Goal: Information Seeking & Learning: Check status

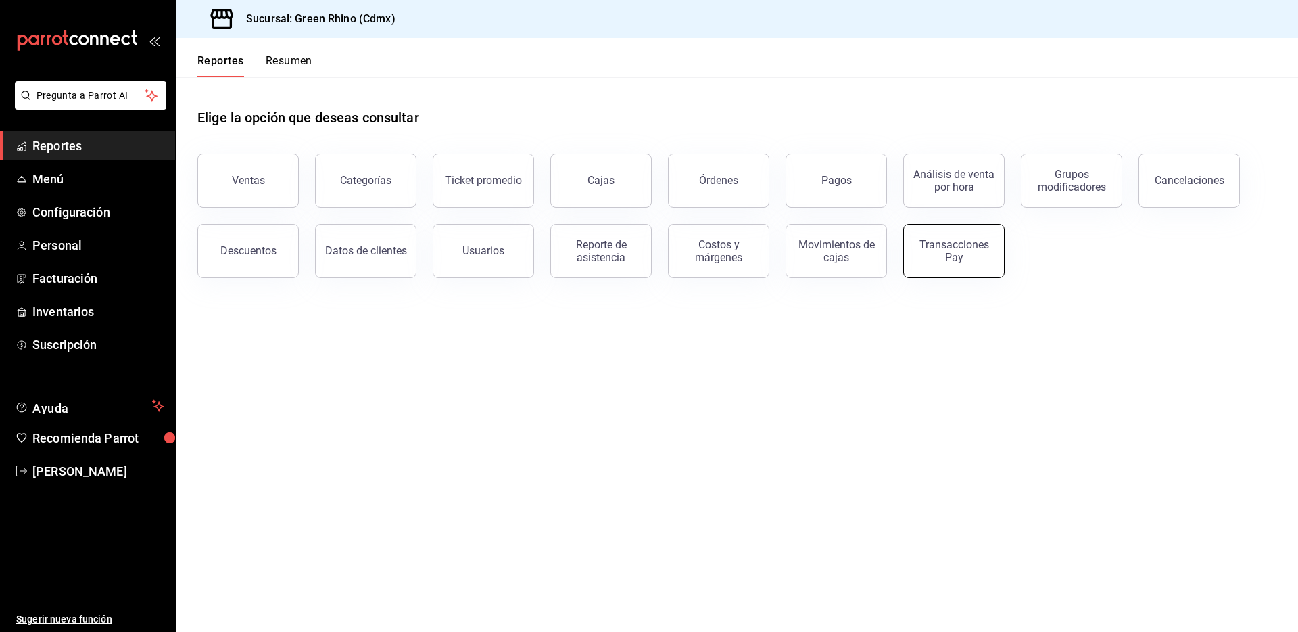
click at [959, 249] on div "Transacciones Pay" at bounding box center [954, 251] width 84 height 26
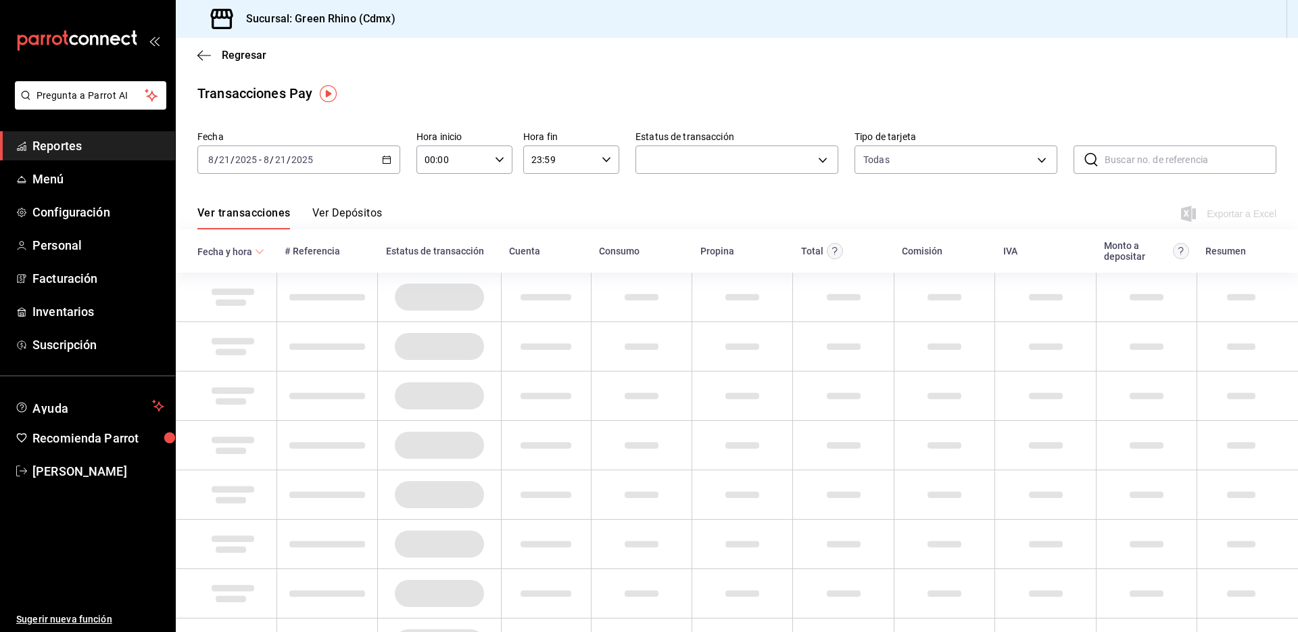
click at [344, 209] on button "Ver Depósitos" at bounding box center [347, 217] width 70 height 23
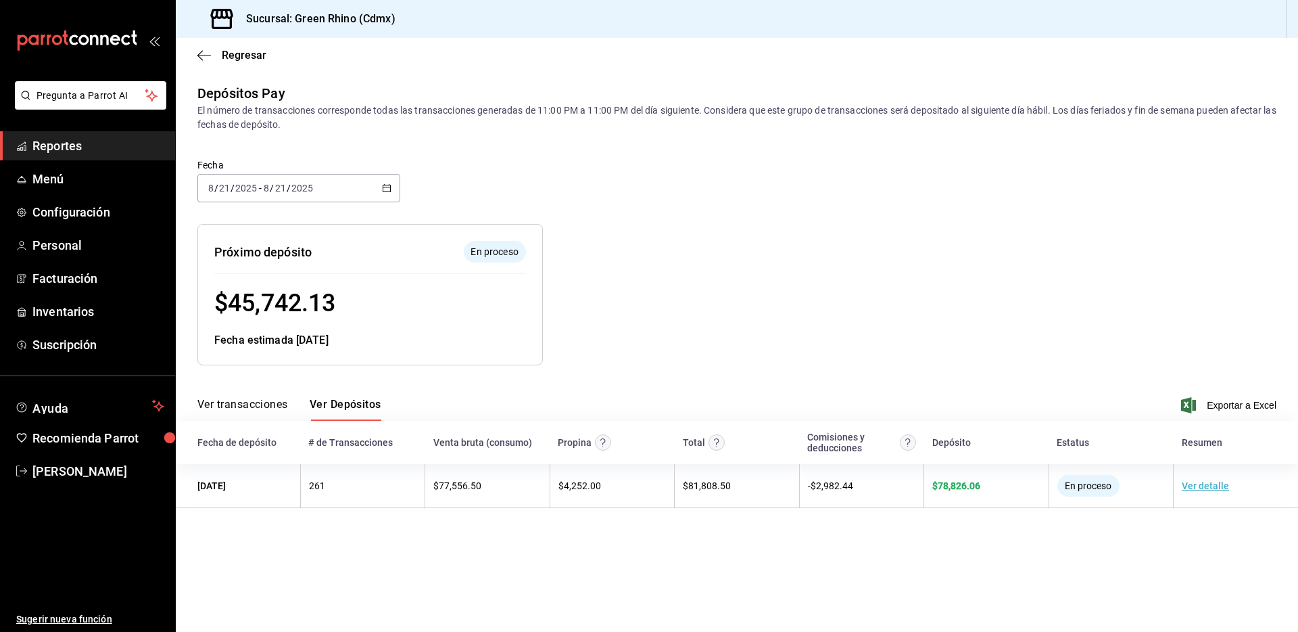
click at [239, 64] on div "Regresar" at bounding box center [737, 55] width 1123 height 34
click at [239, 63] on div "Regresar" at bounding box center [737, 55] width 1123 height 34
click at [239, 54] on span "Regresar" at bounding box center [244, 55] width 45 height 13
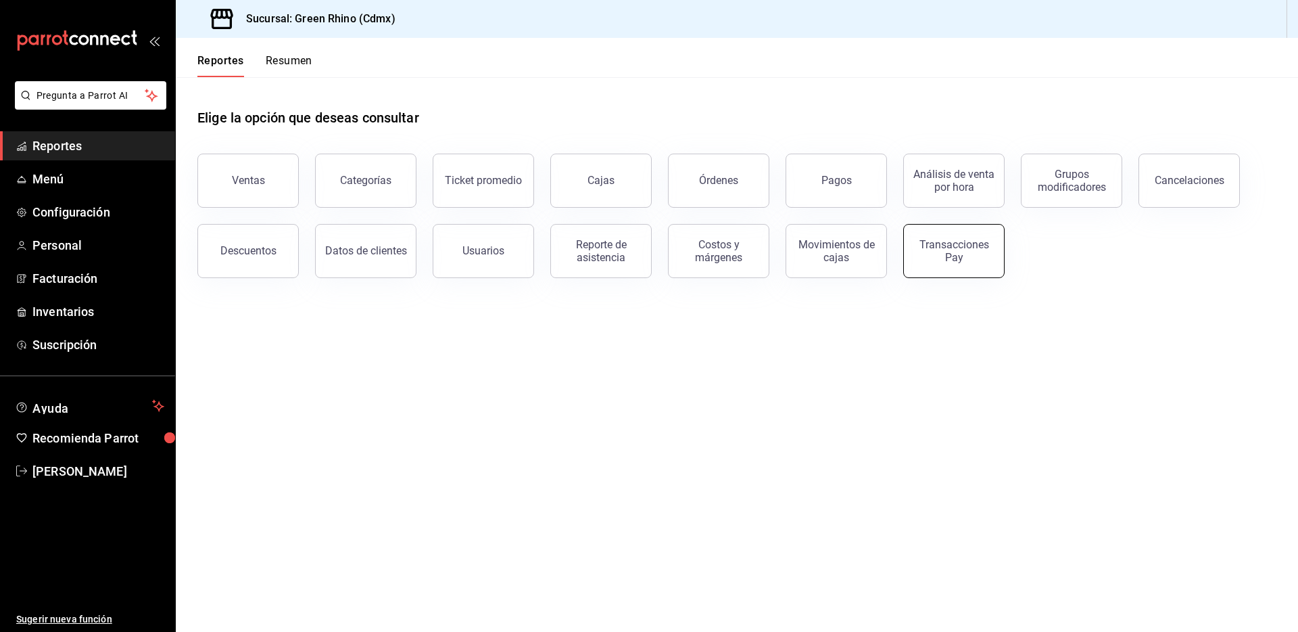
click at [962, 258] on div "Transacciones Pay" at bounding box center [954, 251] width 84 height 26
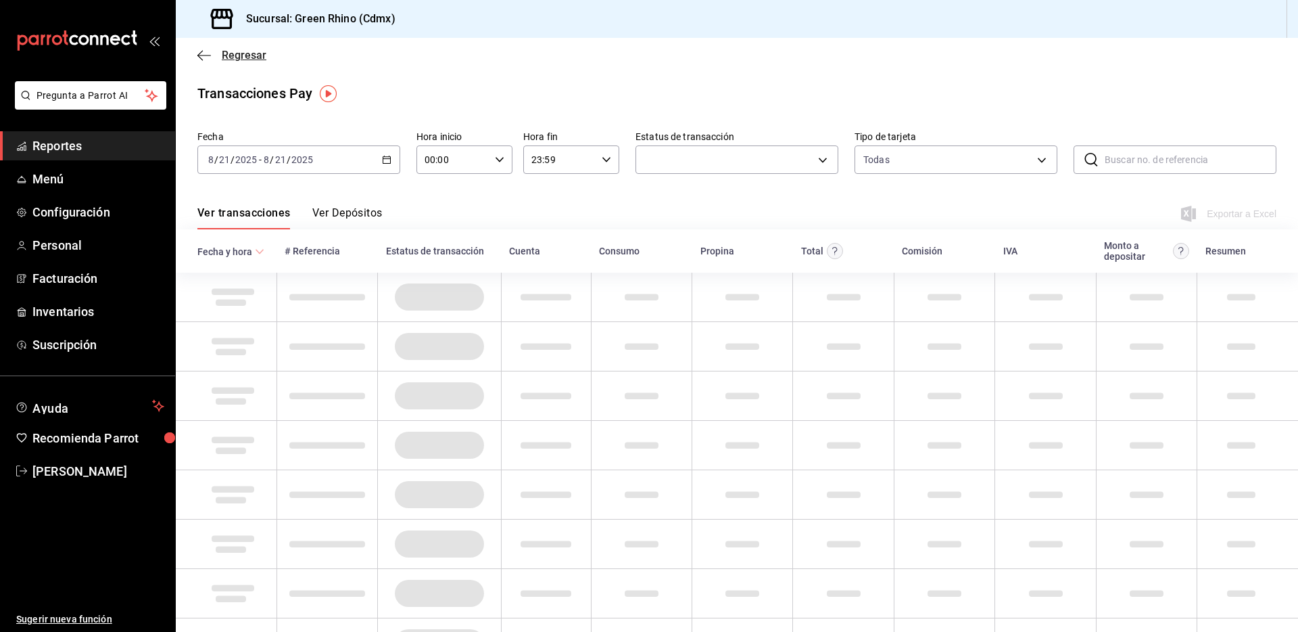
click at [235, 49] on span "Regresar" at bounding box center [244, 55] width 45 height 13
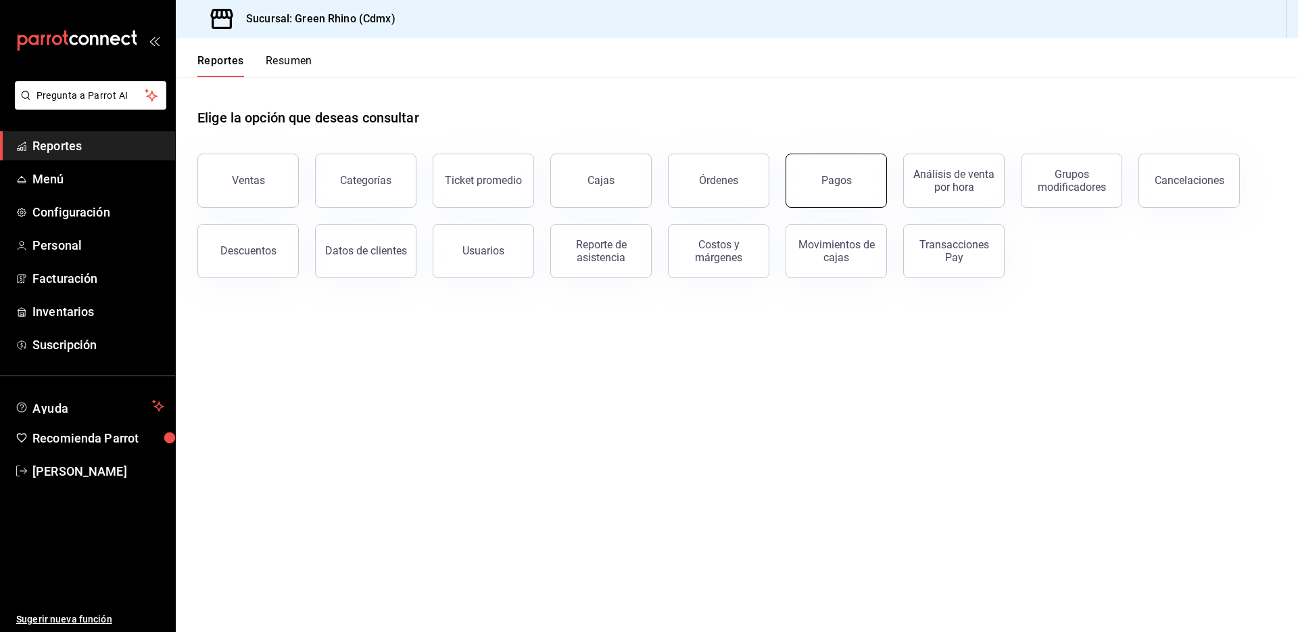
click at [832, 187] on button "Pagos" at bounding box center [836, 181] width 101 height 54
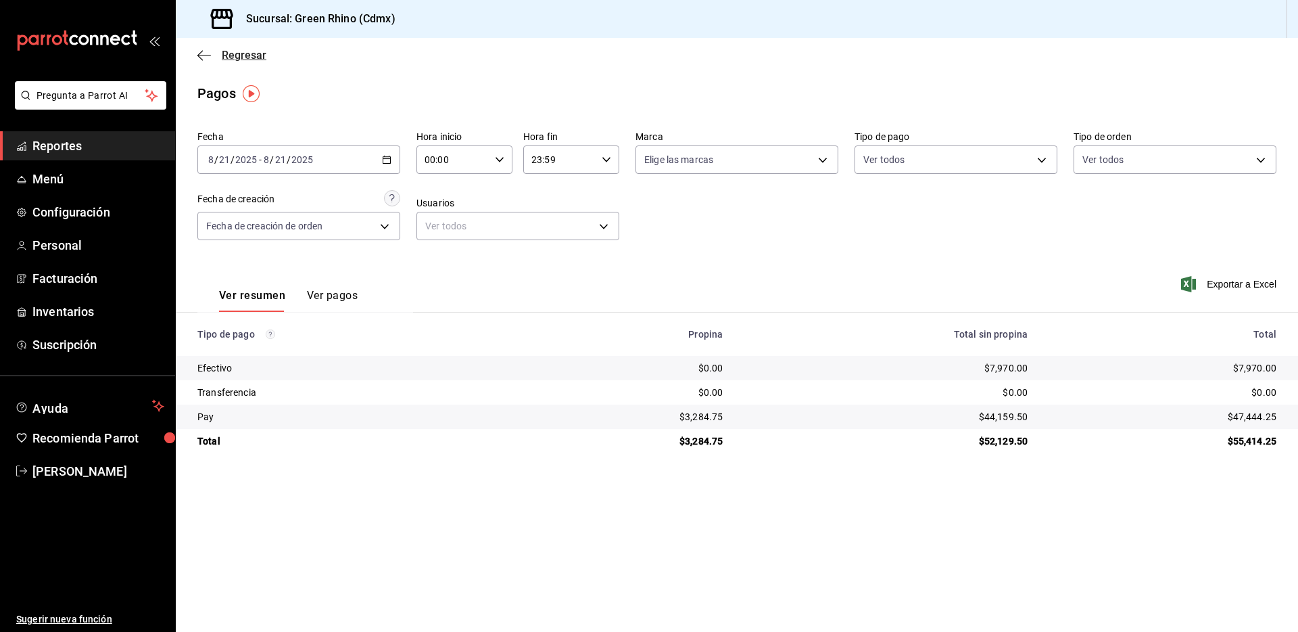
click at [221, 49] on span "Regresar" at bounding box center [231, 55] width 69 height 13
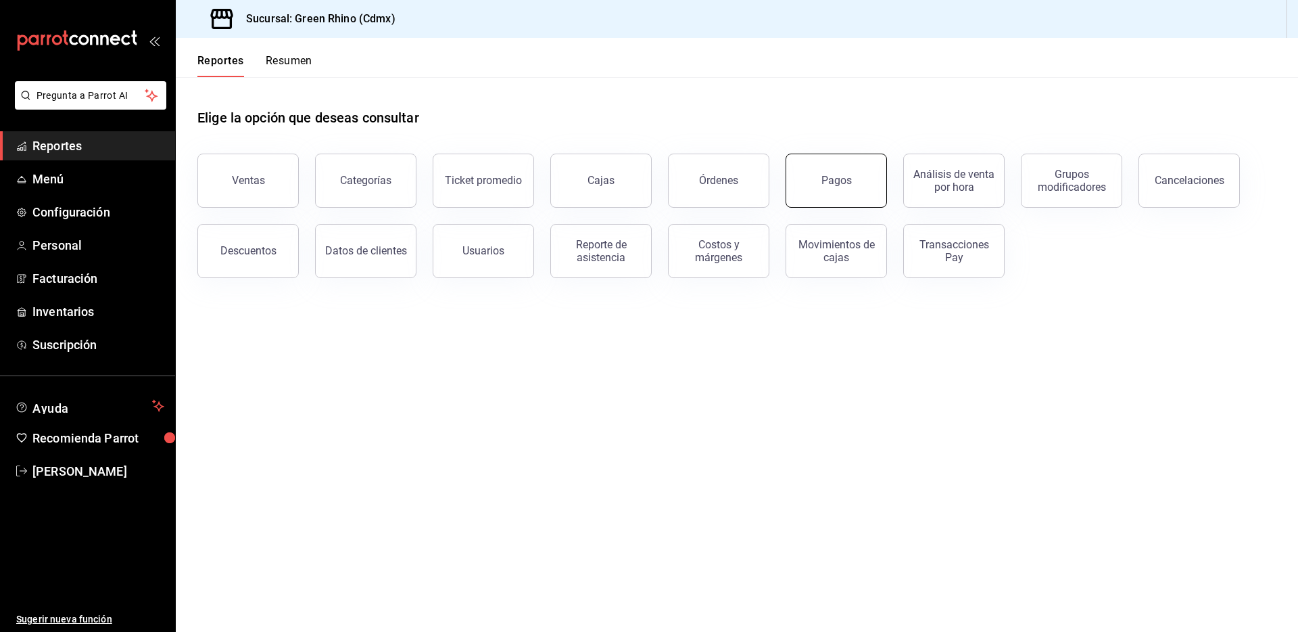
click at [809, 174] on button "Pagos" at bounding box center [836, 181] width 101 height 54
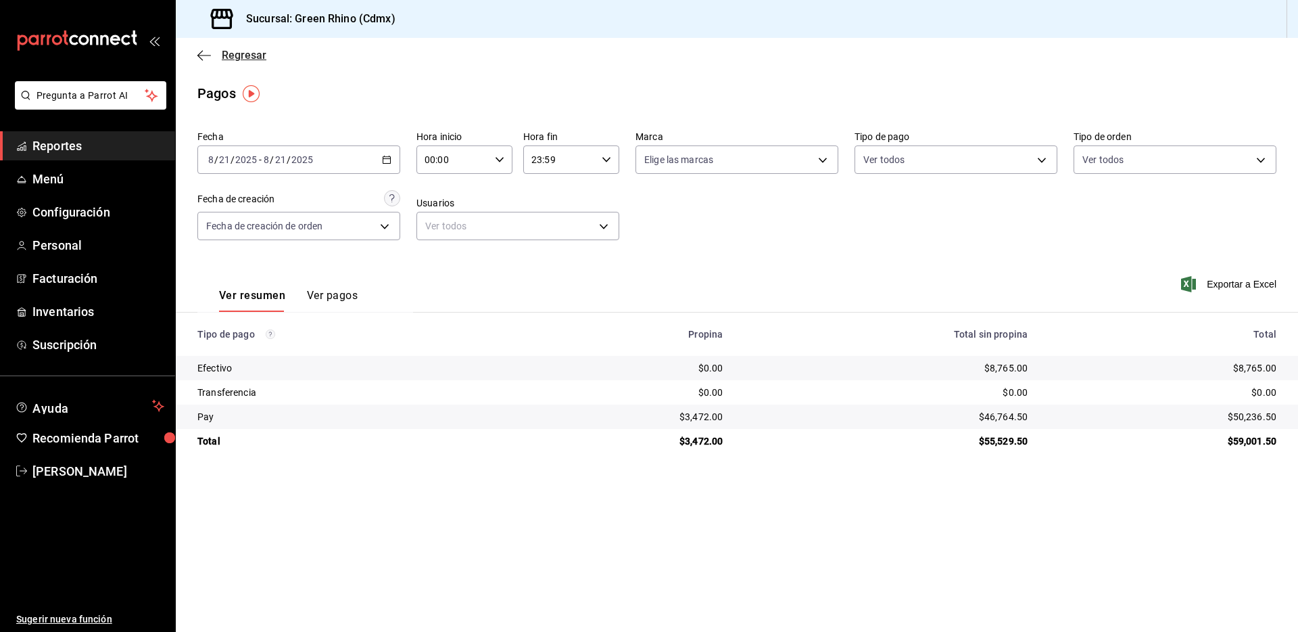
click at [229, 60] on span "Regresar" at bounding box center [244, 55] width 45 height 13
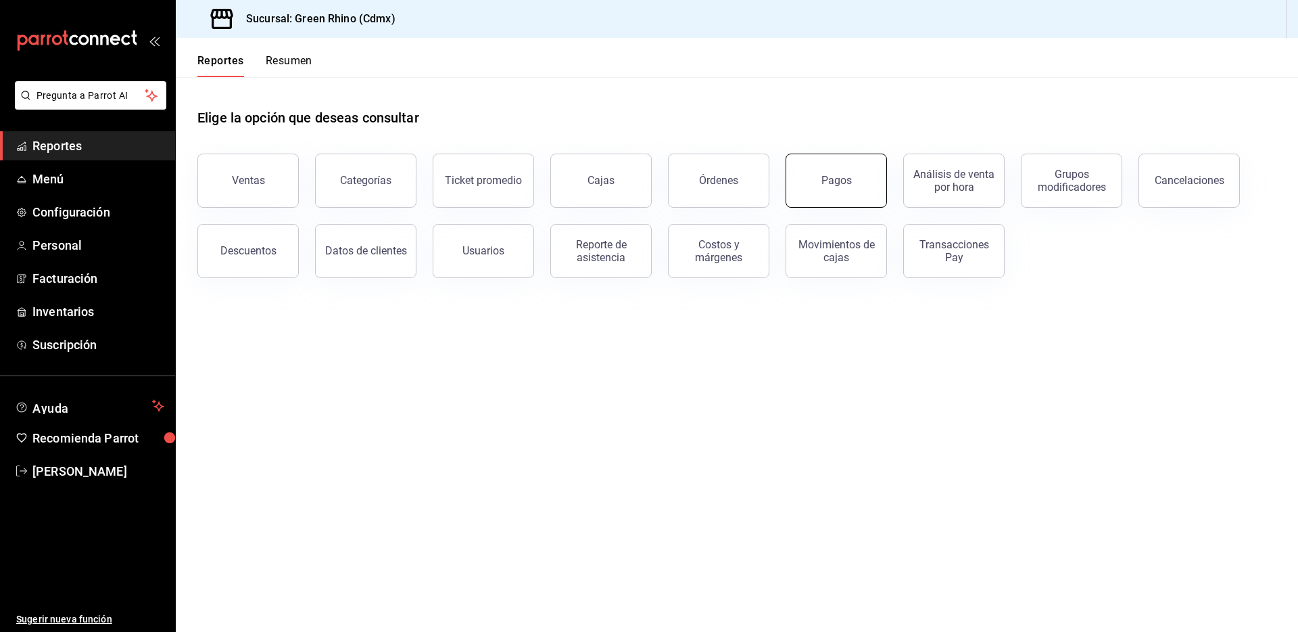
click at [852, 193] on button "Pagos" at bounding box center [836, 181] width 101 height 54
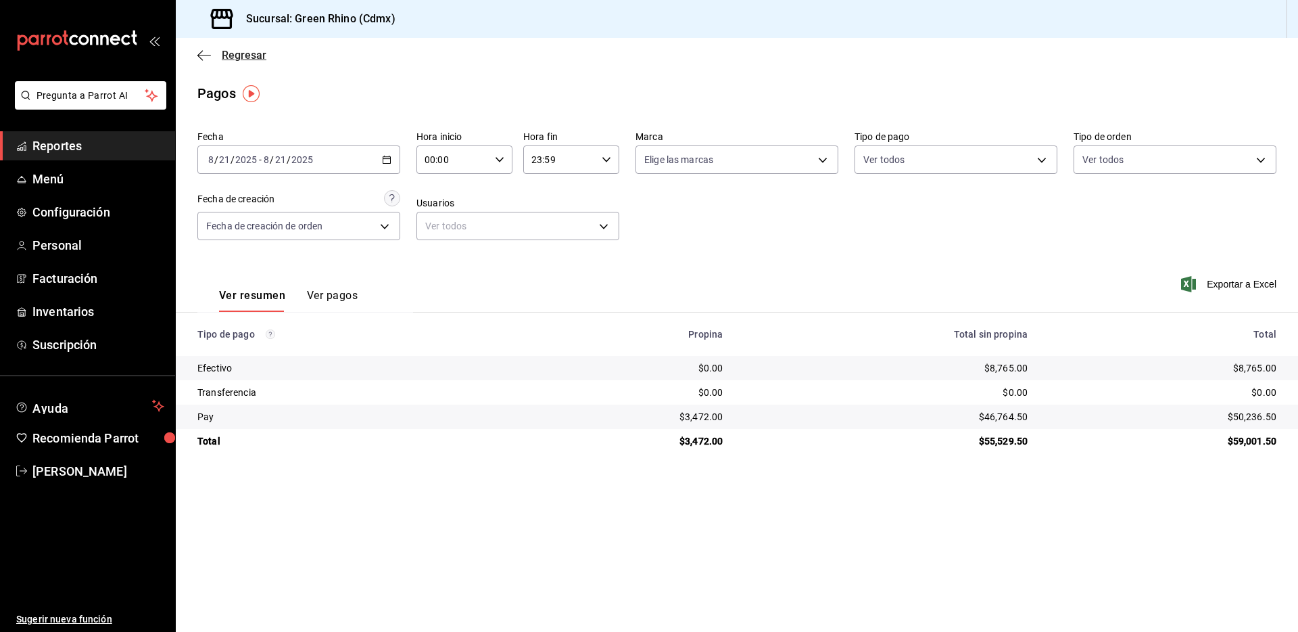
click at [220, 56] on span "Regresar" at bounding box center [231, 55] width 69 height 13
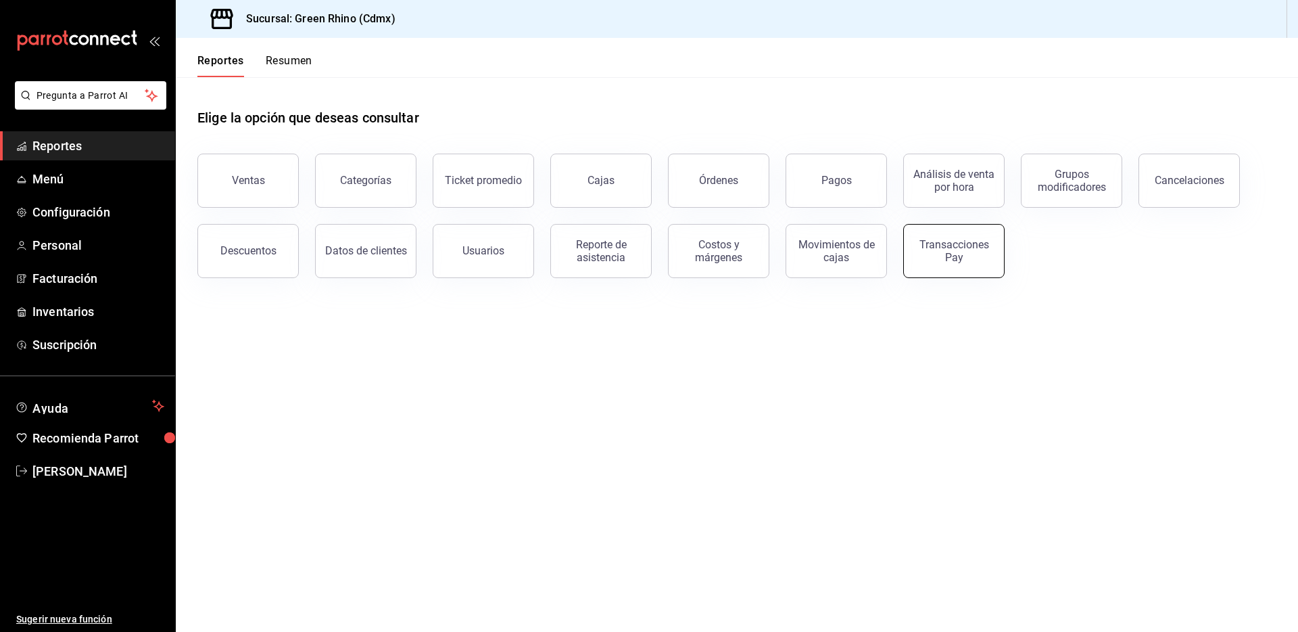
click at [964, 258] on div "Transacciones Pay" at bounding box center [954, 251] width 84 height 26
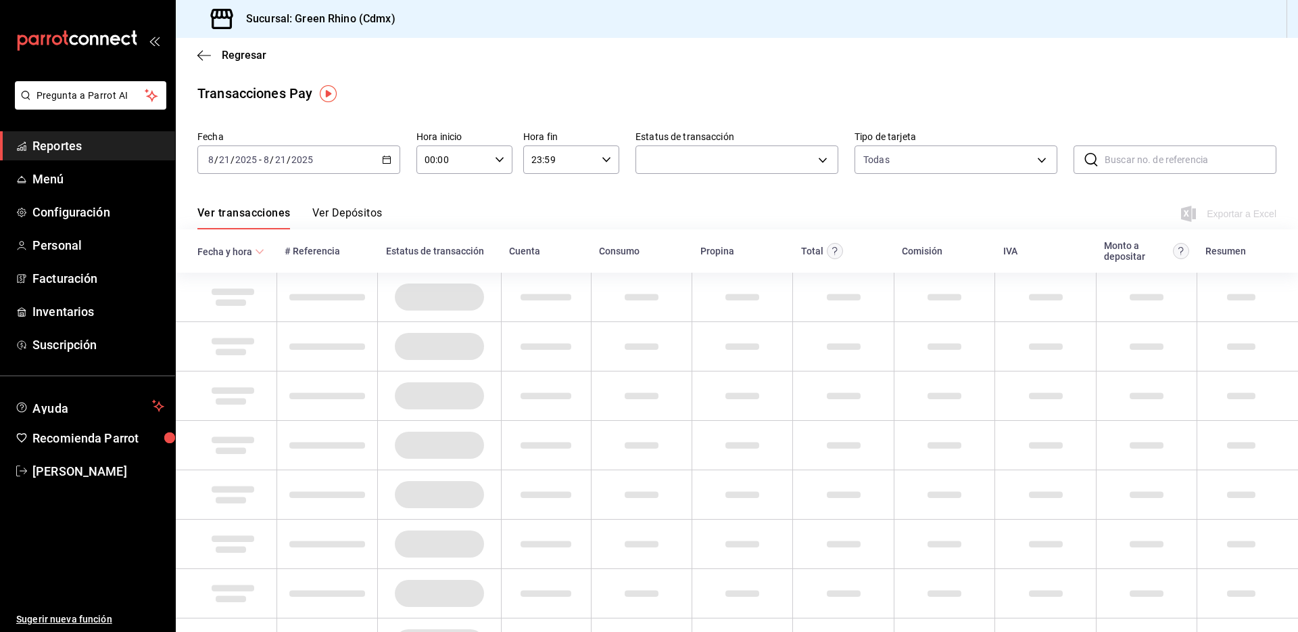
click at [273, 54] on div "Regresar" at bounding box center [737, 55] width 1123 height 34
click at [253, 54] on span "Regresar" at bounding box center [244, 55] width 45 height 13
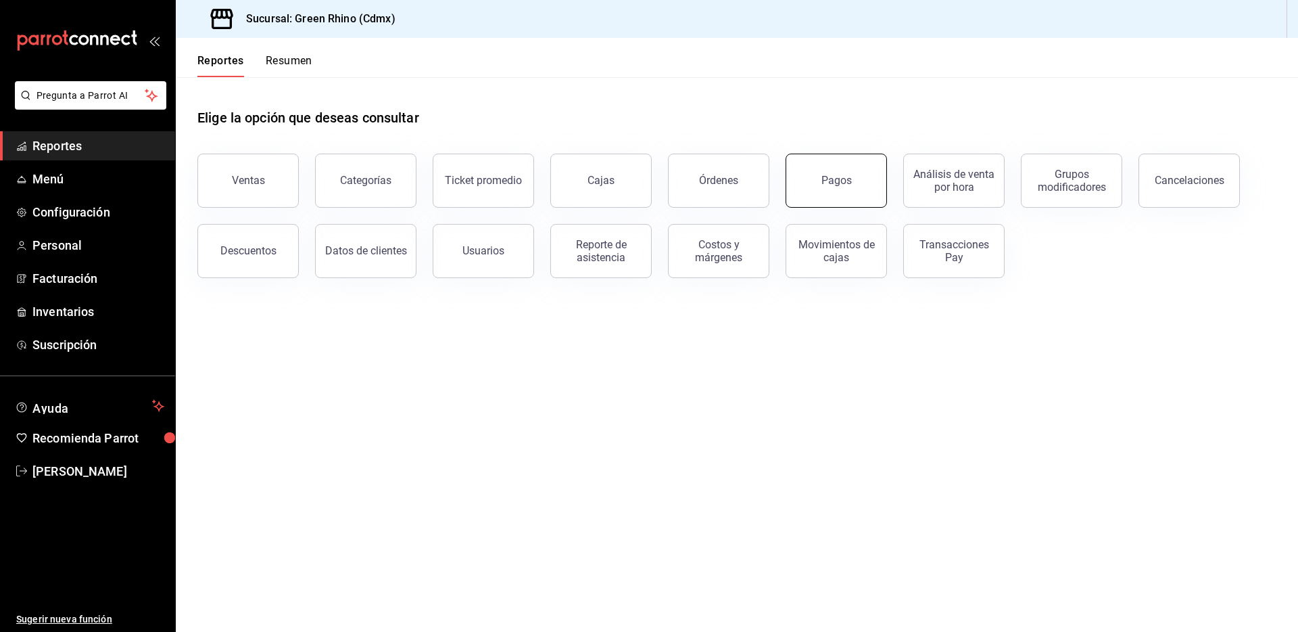
click at [828, 174] on div "Pagos" at bounding box center [837, 180] width 30 height 13
